Goal: Information Seeking & Learning: Learn about a topic

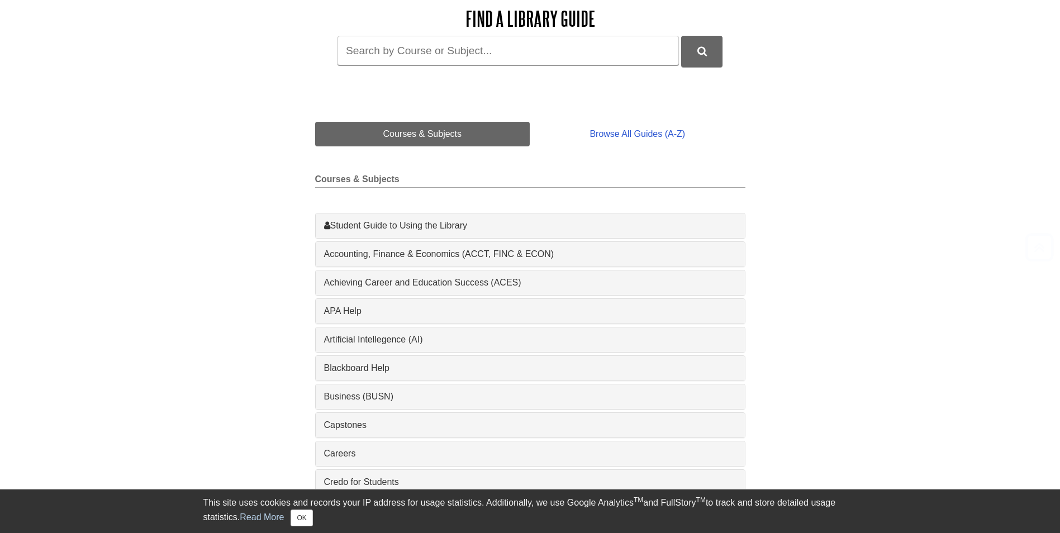
scroll to position [168, 0]
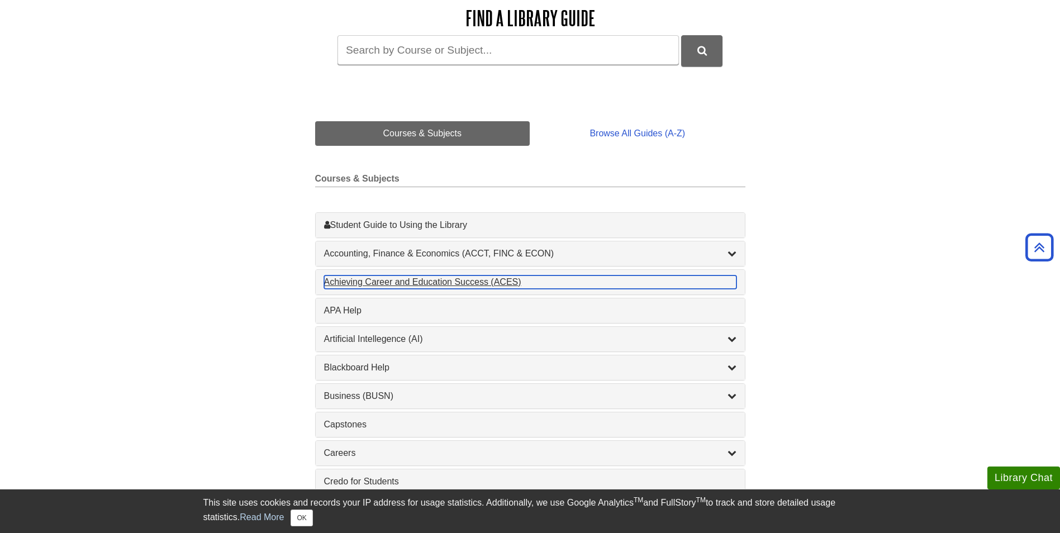
click at [386, 284] on div "Achieving Career and Education Success (ACES) , 1 guides" at bounding box center [530, 282] width 412 height 13
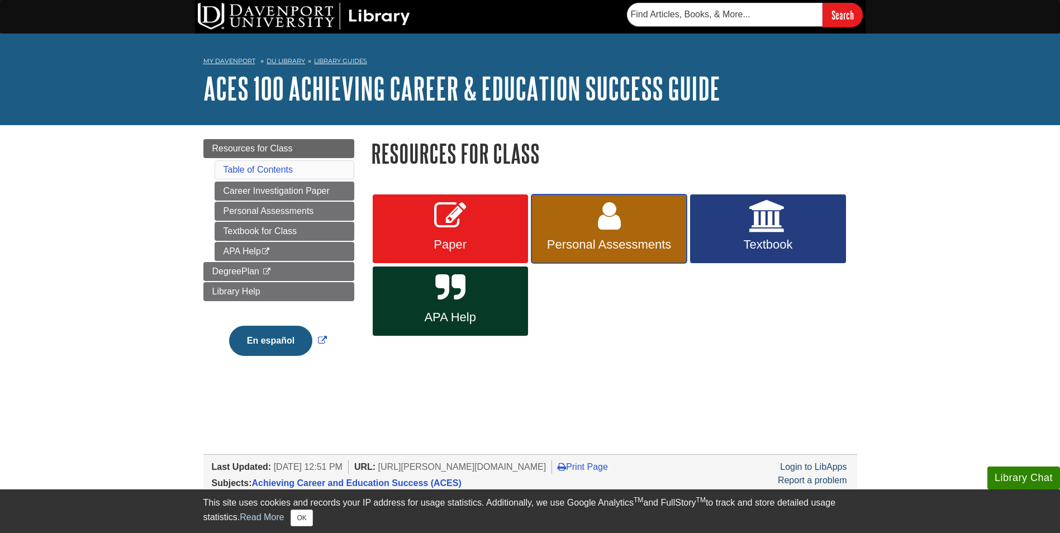
click at [604, 232] on icon at bounding box center [609, 216] width 23 height 32
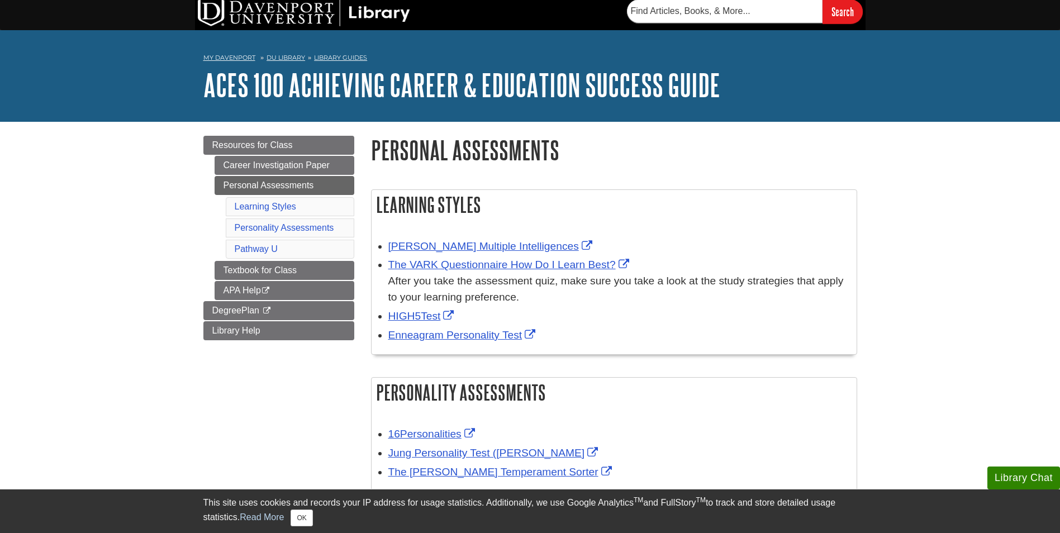
scroll to position [168, 0]
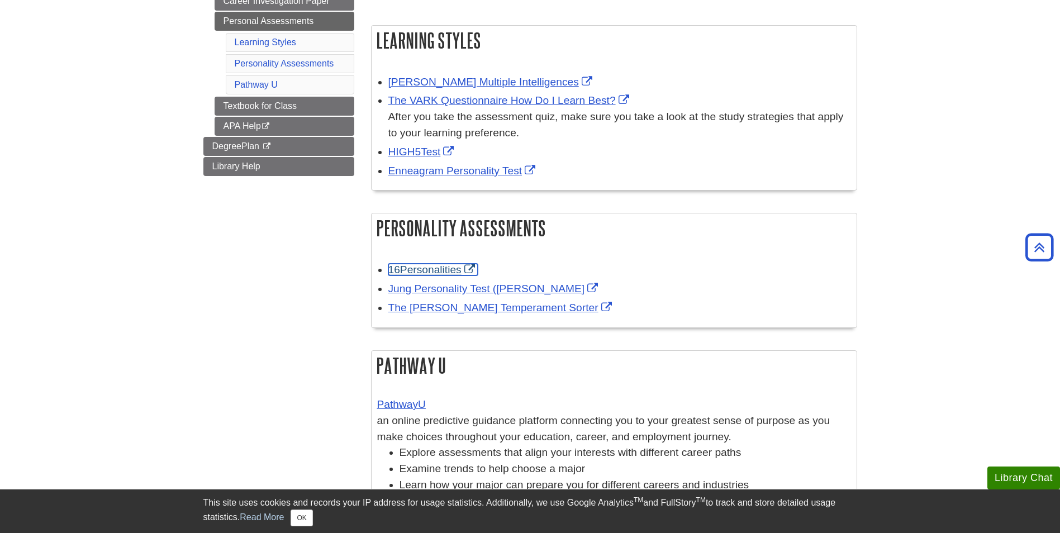
click at [440, 267] on link "16Personalities" at bounding box center [432, 270] width 89 height 12
